Goal: Task Accomplishment & Management: Use online tool/utility

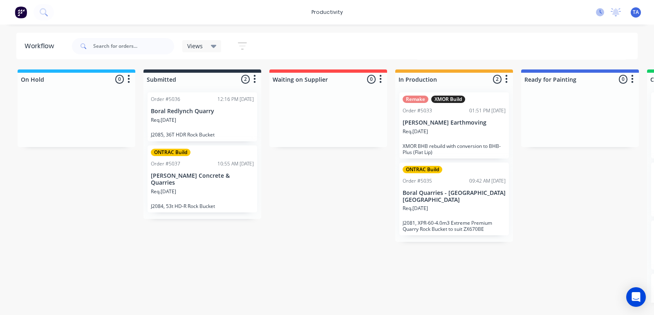
click at [599, 11] on icon at bounding box center [600, 12] width 8 height 8
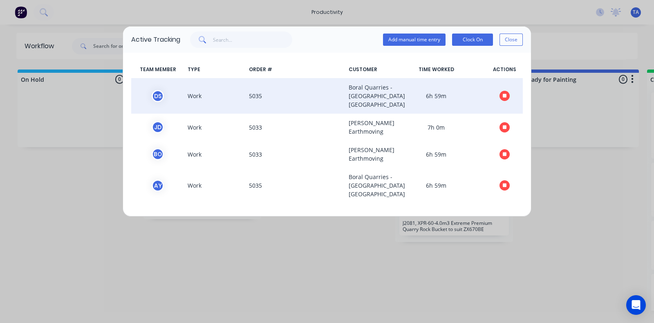
click at [505, 100] on span at bounding box center [504, 96] width 37 height 26
click at [501, 98] on span at bounding box center [504, 96] width 37 height 26
click at [500, 99] on button "button" at bounding box center [505, 96] width 10 height 10
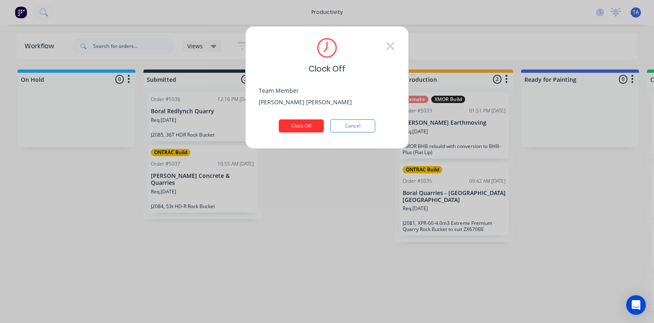
click at [314, 129] on button "Clock Off" at bounding box center [301, 125] width 45 height 13
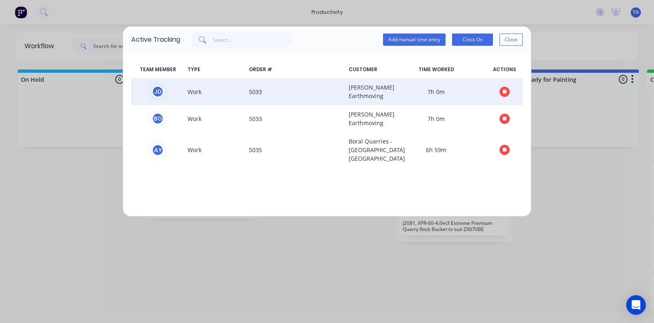
click at [505, 92] on icon "button" at bounding box center [505, 92] width 4 height 4
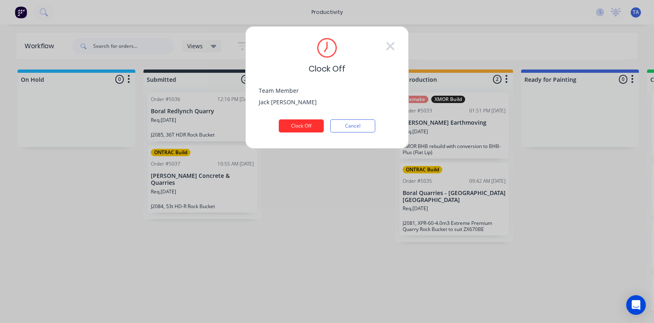
click at [289, 124] on button "Clock Off" at bounding box center [301, 125] width 45 height 13
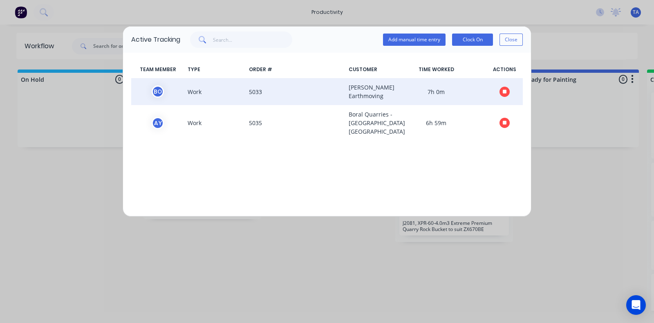
click at [501, 93] on button "button" at bounding box center [505, 92] width 10 height 10
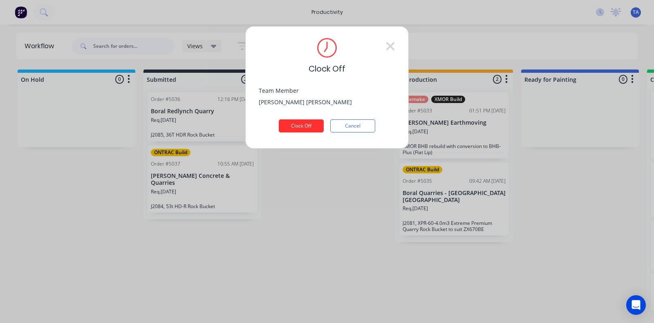
click at [313, 127] on button "Clock Off" at bounding box center [301, 125] width 45 height 13
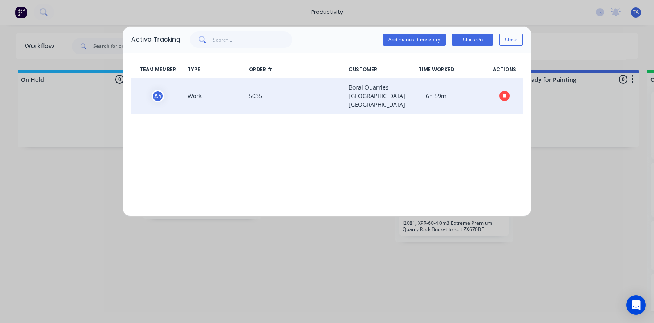
click at [503, 99] on icon "button" at bounding box center [505, 95] width 4 height 5
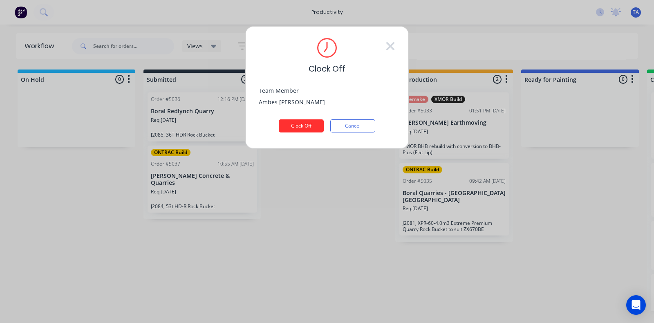
click at [298, 125] on button "Clock Off" at bounding box center [301, 125] width 45 height 13
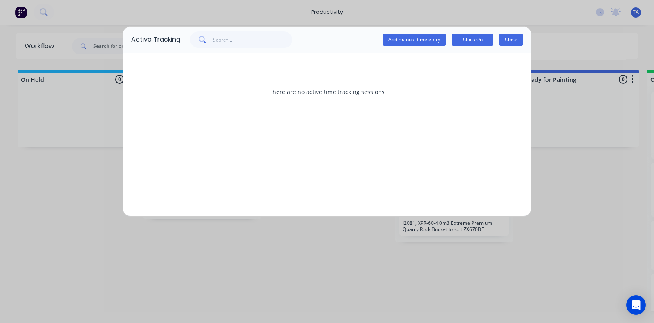
click at [514, 38] on button "Close" at bounding box center [511, 40] width 23 height 12
